Goal: Find contact information: Find contact information

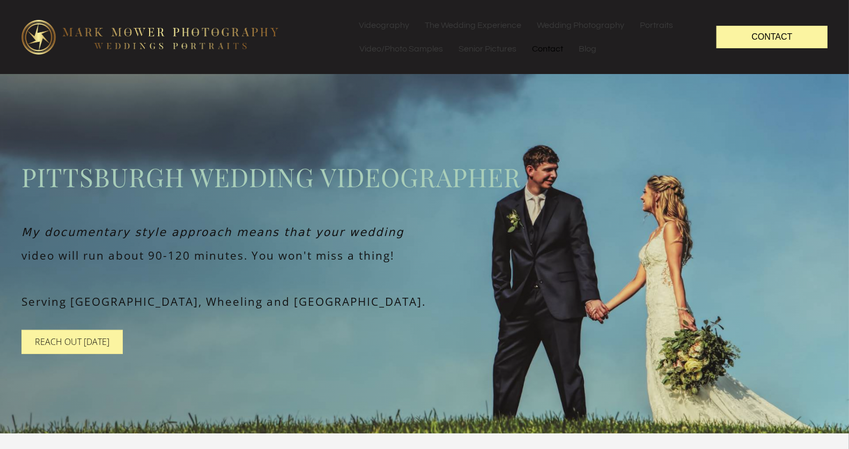
click at [547, 50] on link "Contact" at bounding box center [548, 49] width 46 height 24
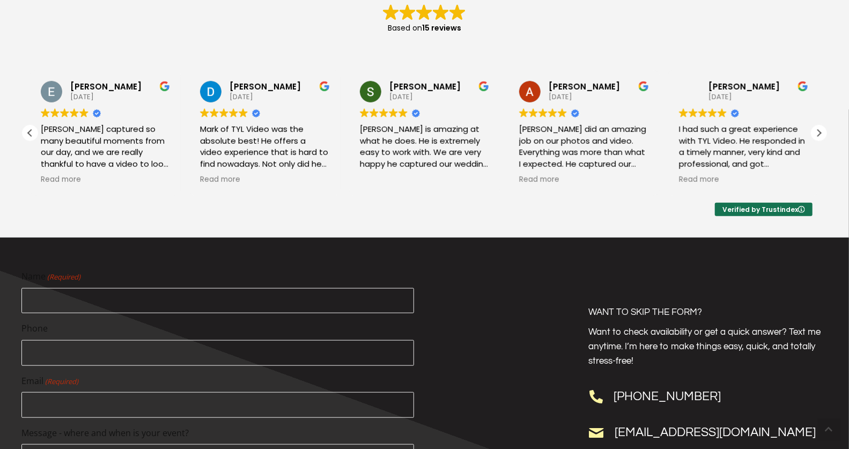
scroll to position [570, 0]
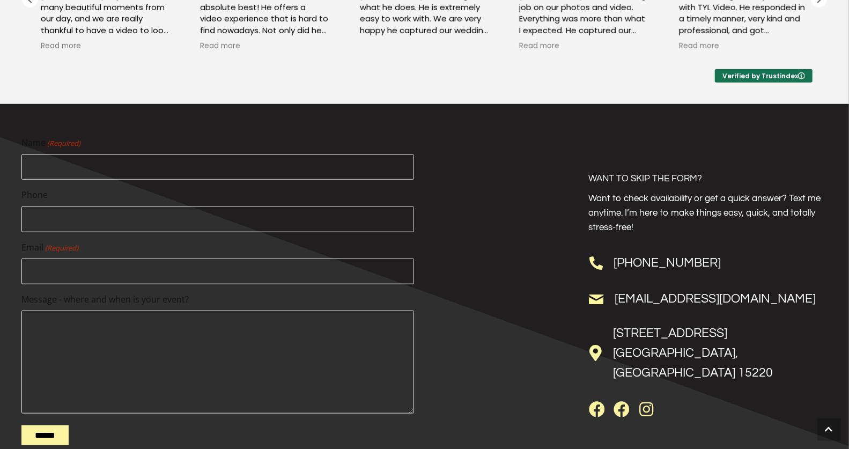
drag, startPoint x: 747, startPoint y: 310, endPoint x: 614, endPoint y: 317, distance: 133.8
click at [614, 317] on div "[EMAIL_ADDRESS][DOMAIN_NAME]" at bounding box center [707, 301] width 239 height 33
copy link "[EMAIL_ADDRESS][DOMAIN_NAME]"
